Goal: Information Seeking & Learning: Learn about a topic

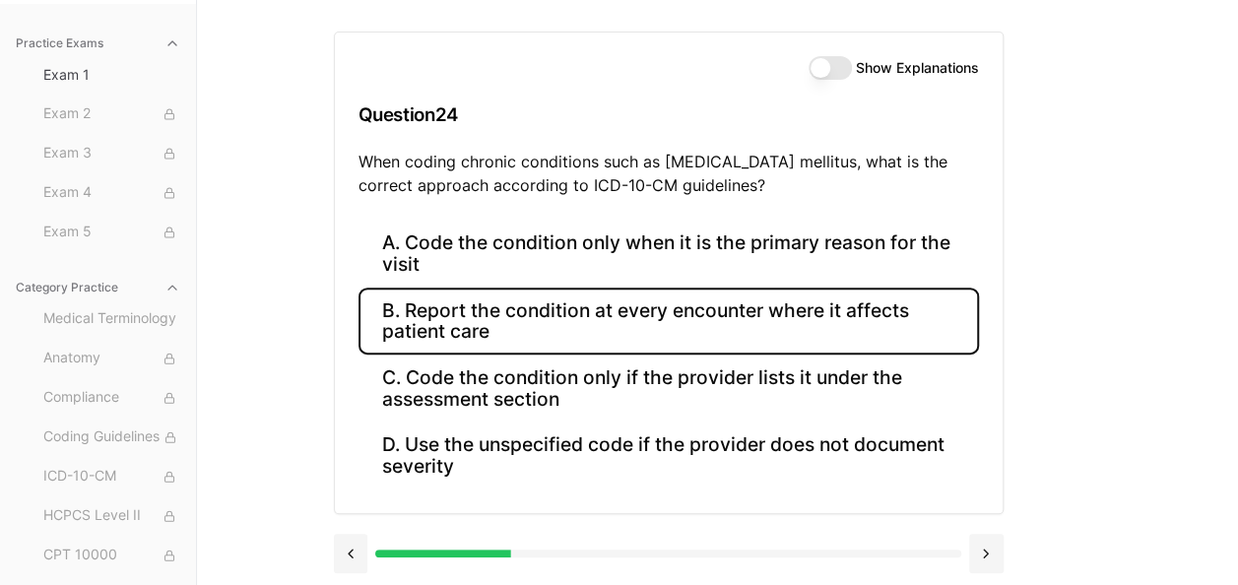
click at [719, 311] on button "B. Report the condition at every encounter where it affects patient care" at bounding box center [669, 321] width 621 height 67
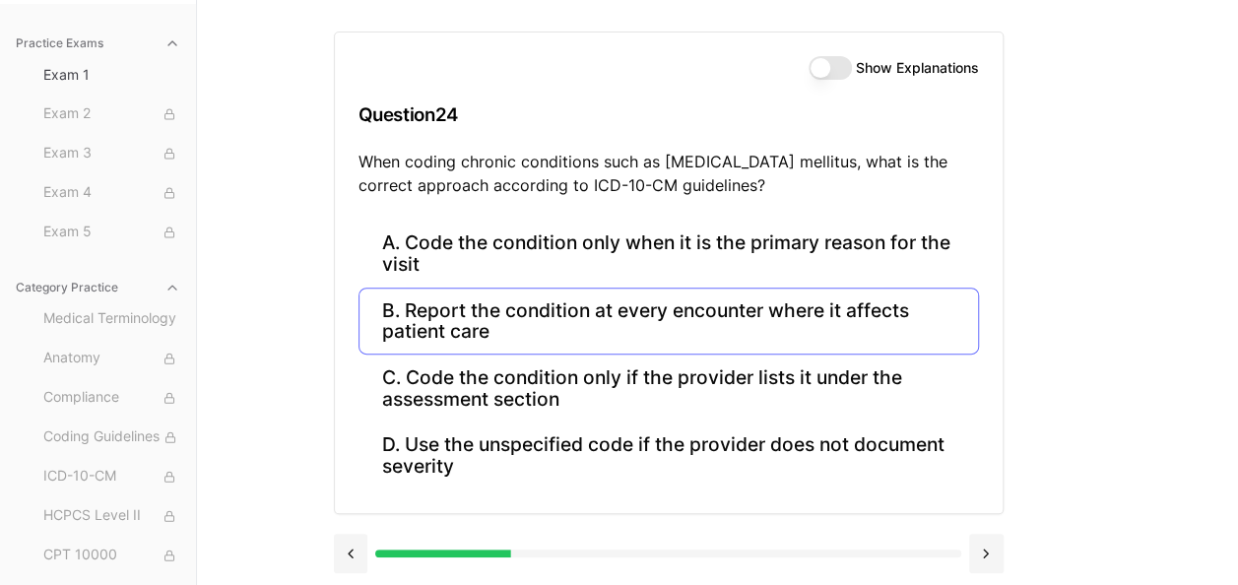
scroll to position [181, 0]
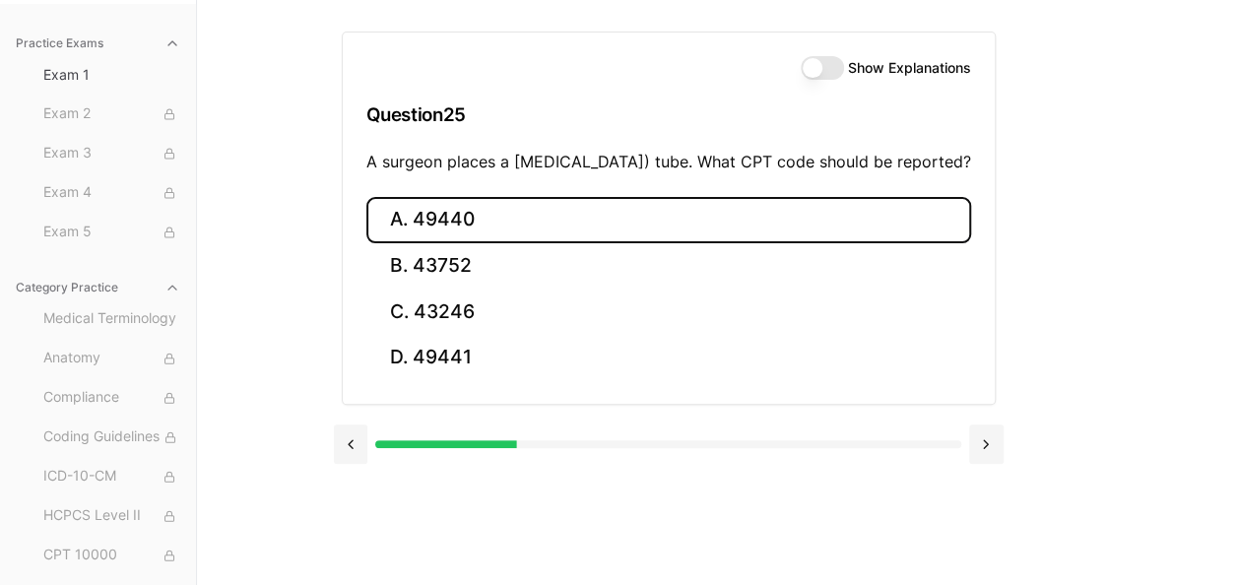
click at [493, 238] on button "A. 49440" at bounding box center [668, 220] width 605 height 46
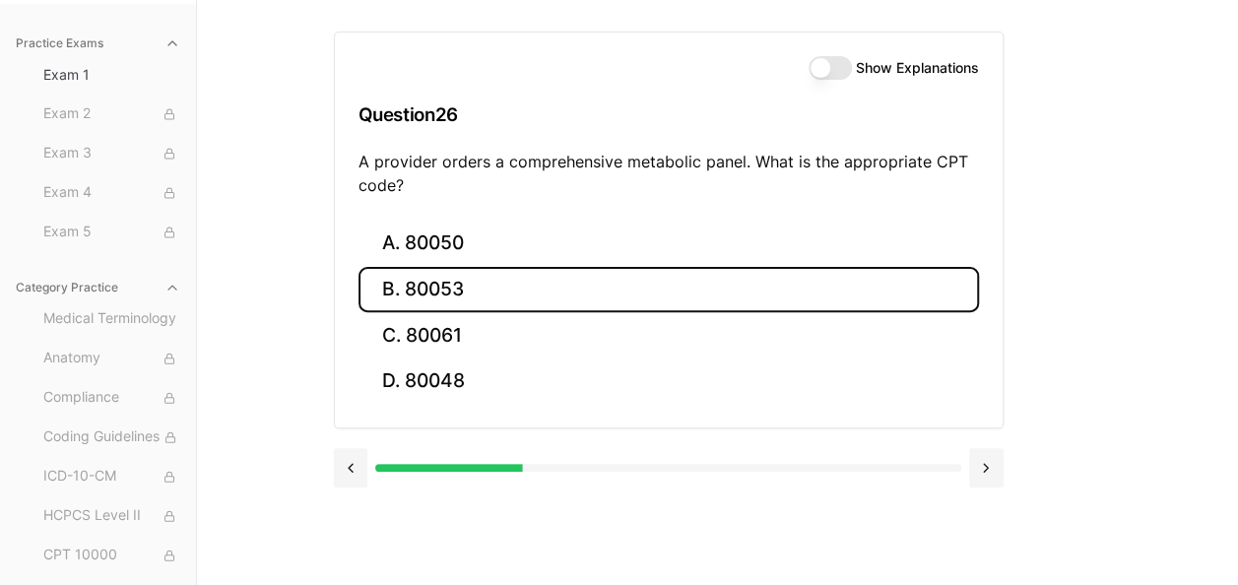
click at [620, 290] on button "B. 80053" at bounding box center [669, 290] width 621 height 46
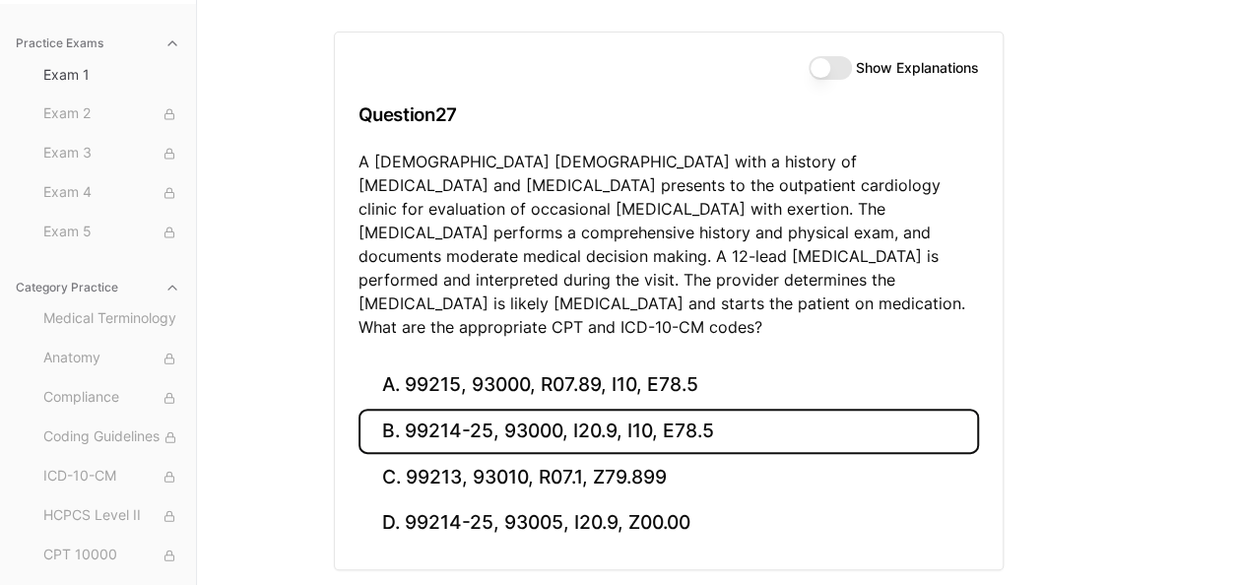
click at [427, 409] on button "B. 99214-25, 93000, I20.9, I10, E78.5" at bounding box center [669, 432] width 621 height 46
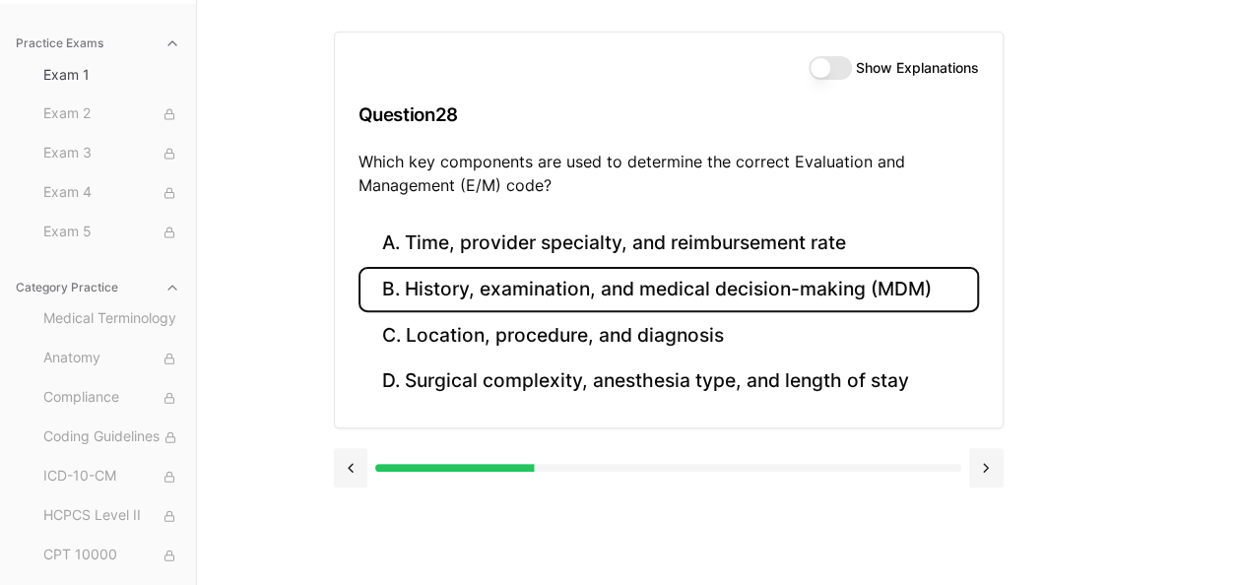
click at [835, 288] on button "B. History, examination, and medical decision-making (MDM)" at bounding box center [669, 290] width 621 height 46
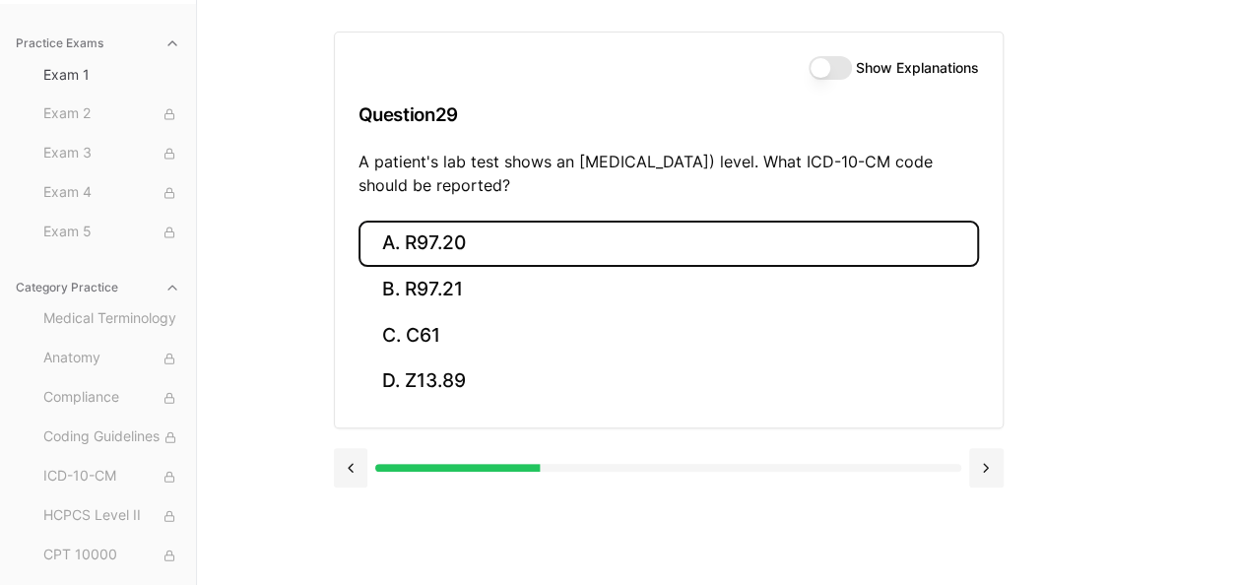
click at [563, 234] on button "A. R97.20" at bounding box center [669, 244] width 621 height 46
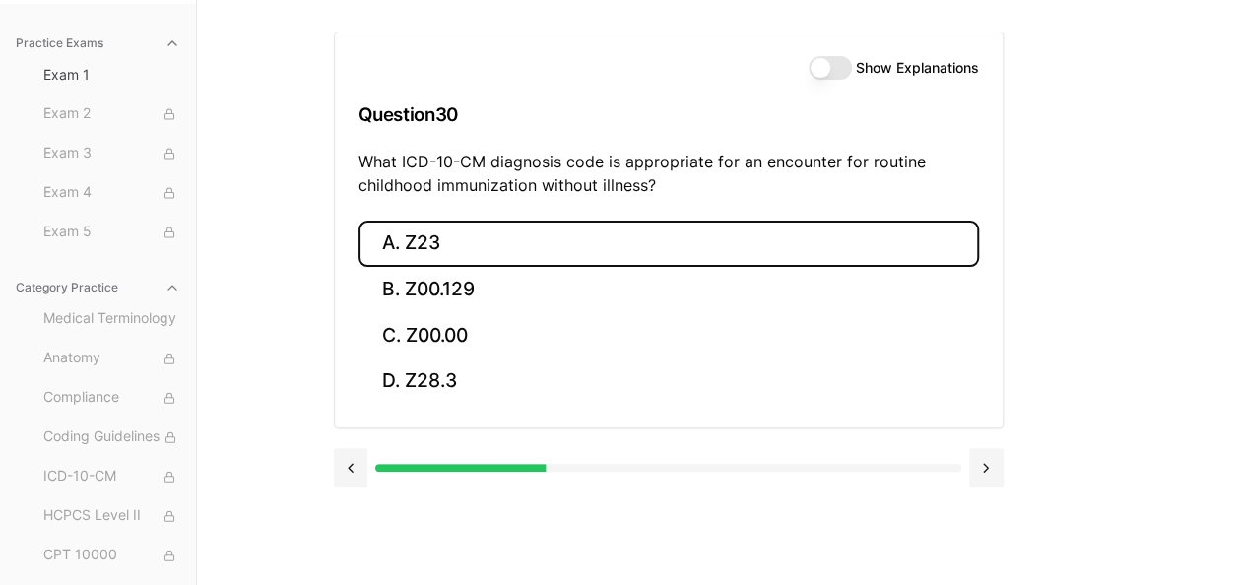
click at [509, 236] on button "A. Z23" at bounding box center [669, 244] width 621 height 46
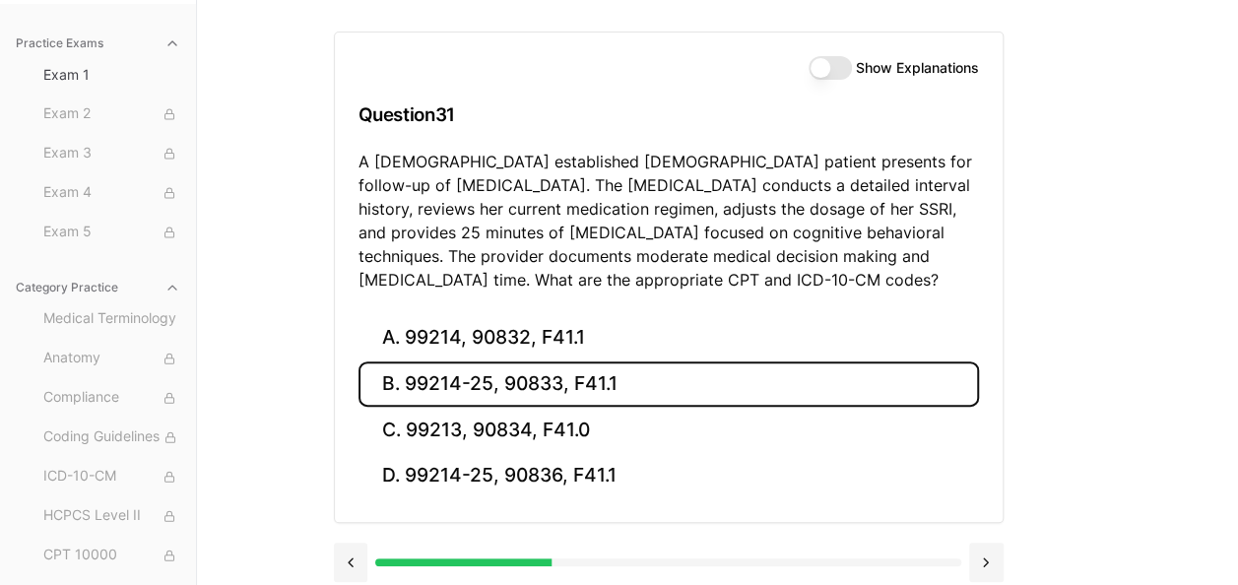
click at [628, 382] on button "B. 99214-25, 90833, F41.1" at bounding box center [669, 385] width 621 height 46
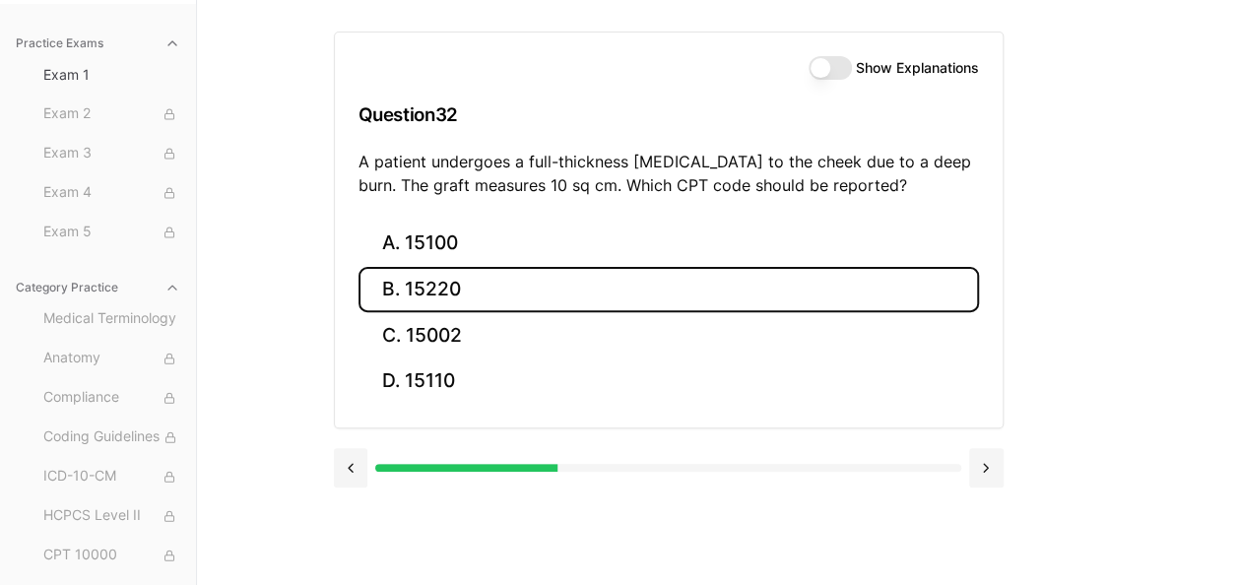
click at [557, 299] on button "B. 15220" at bounding box center [669, 290] width 621 height 46
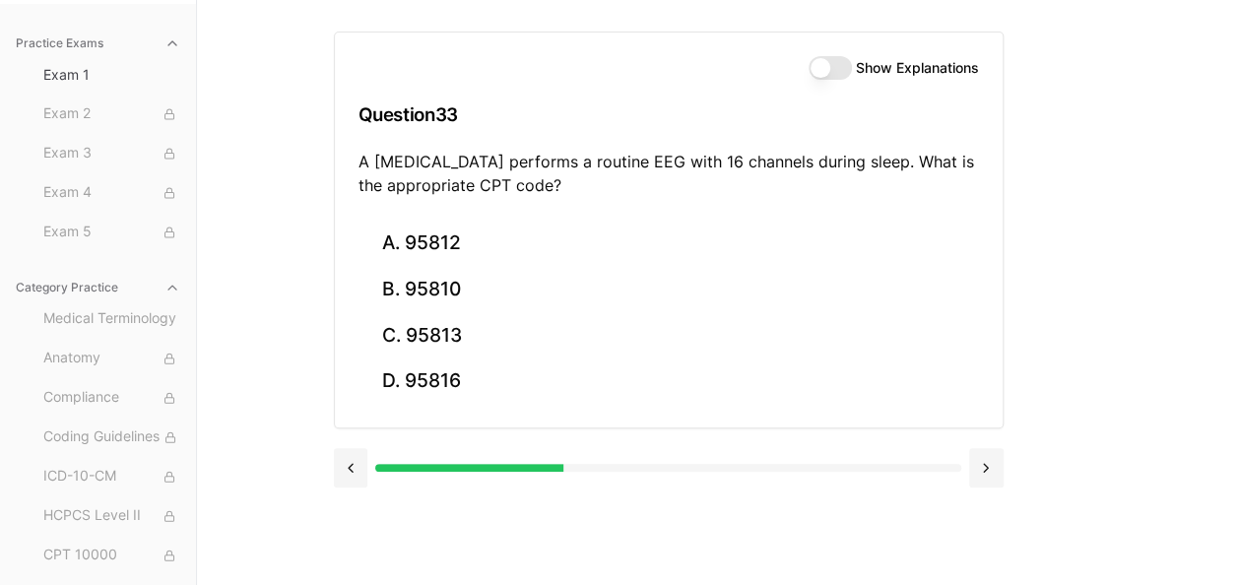
click at [1165, 215] on div "Practice Exams Exam 1 Exam 2 Exam 3 Exam 4 Exam 5 Category Practice Medical Ter…" at bounding box center [619, 292] width 1238 height 585
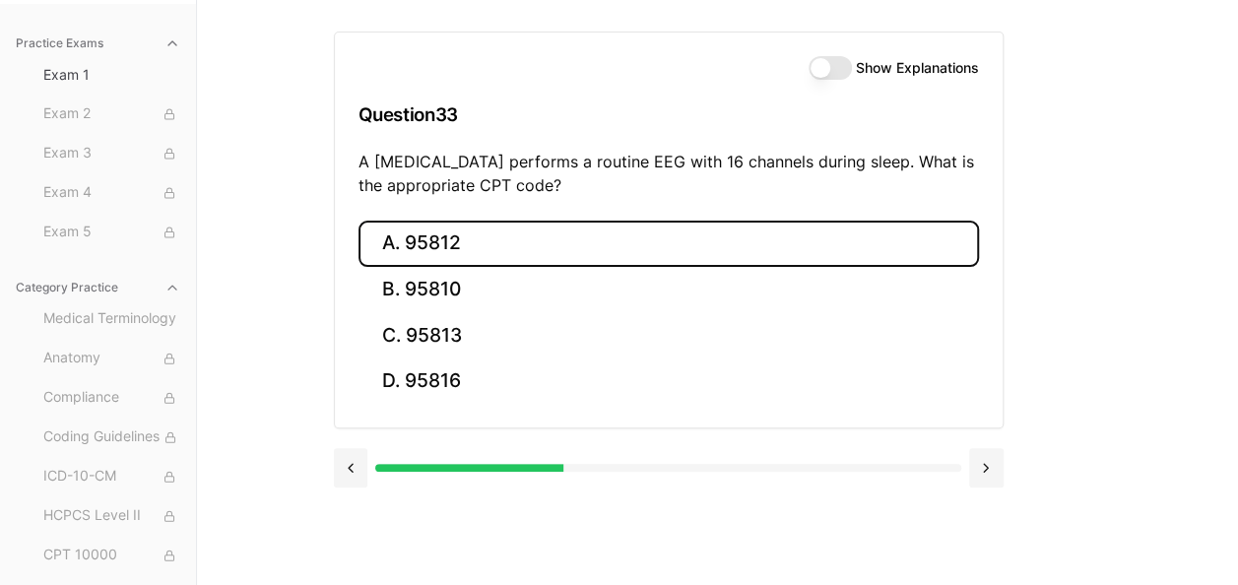
click at [481, 248] on button "A. 95812" at bounding box center [669, 244] width 621 height 46
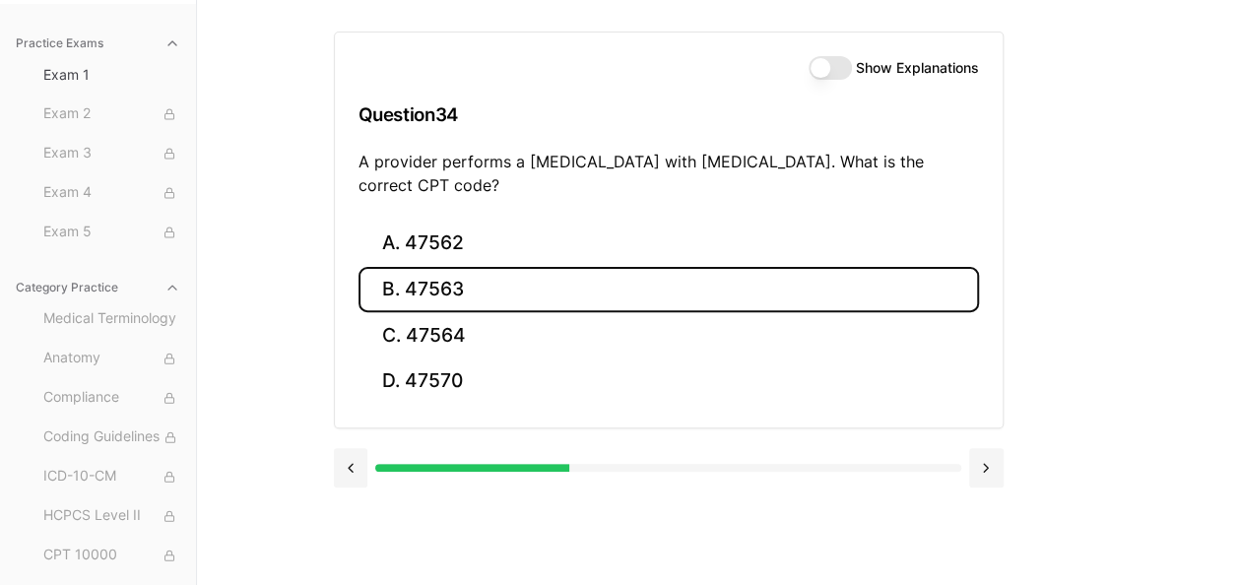
click at [611, 302] on button "B. 47563" at bounding box center [669, 290] width 621 height 46
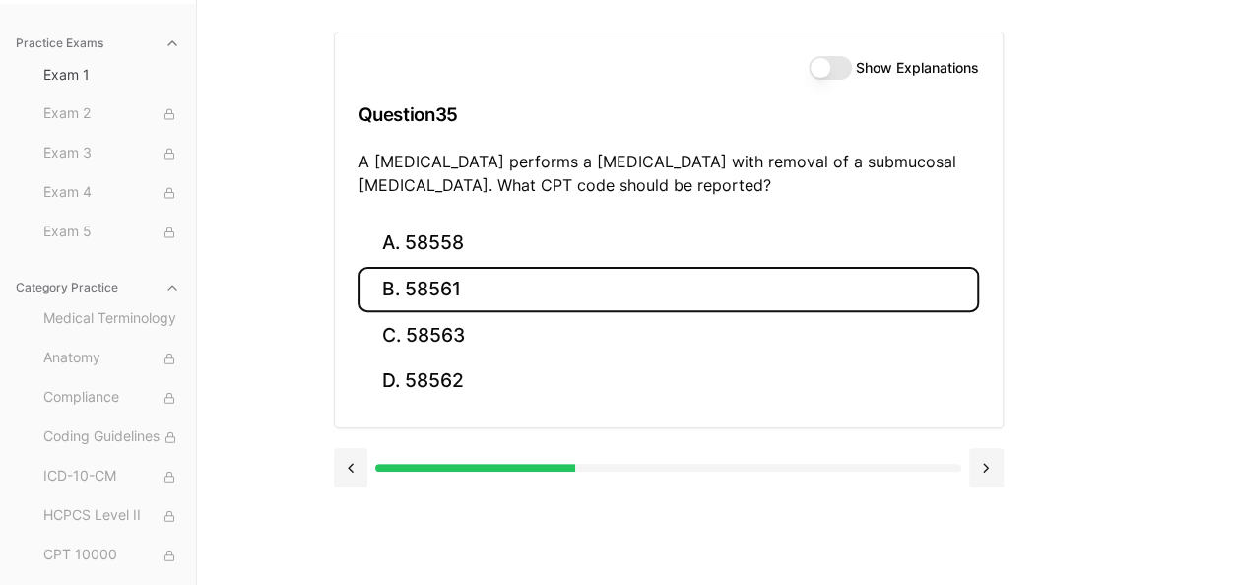
click at [614, 280] on button "B. 58561" at bounding box center [669, 290] width 621 height 46
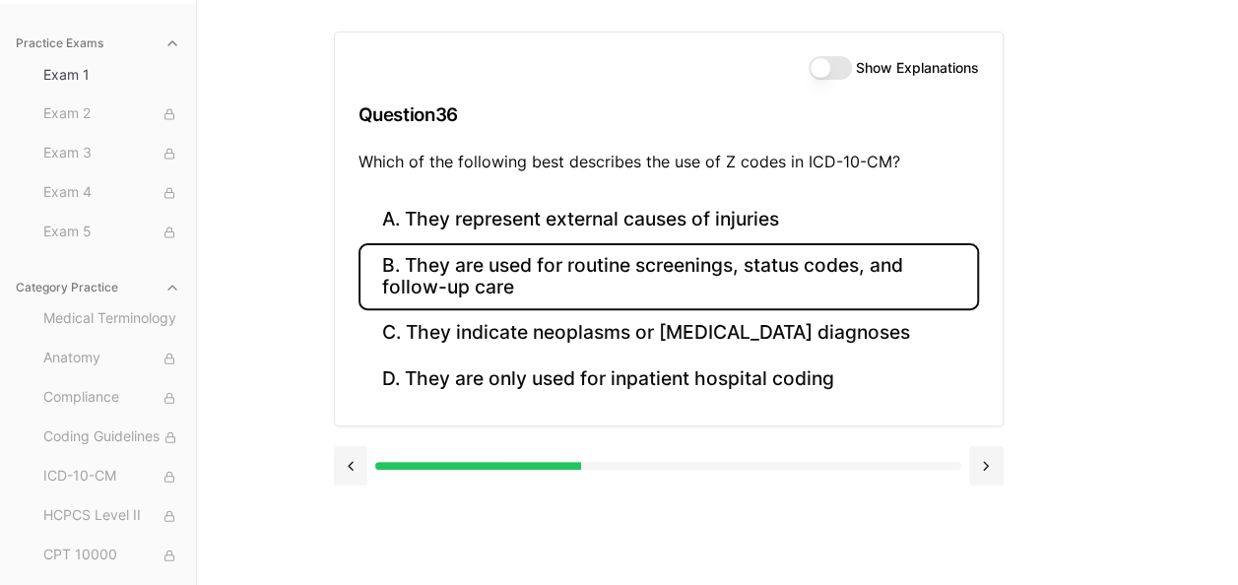
click at [878, 280] on button "B. They are used for routine screenings, status codes, and follow-up care" at bounding box center [669, 276] width 621 height 67
